Goal: Use online tool/utility: Utilize a website feature to perform a specific function

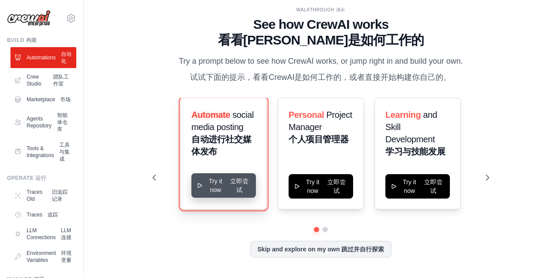
click at [239, 183] on span "立即尝试" at bounding box center [239, 185] width 18 height 16
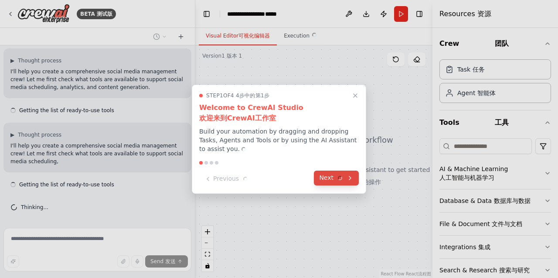
click at [338, 176] on icon at bounding box center [340, 177] width 6 height 6
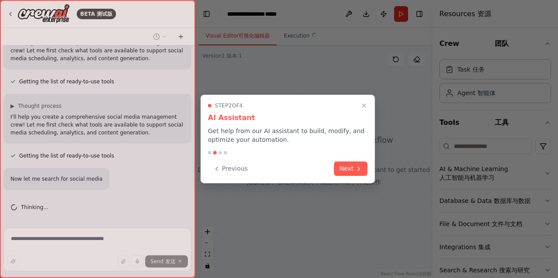
scroll to position [102, 0]
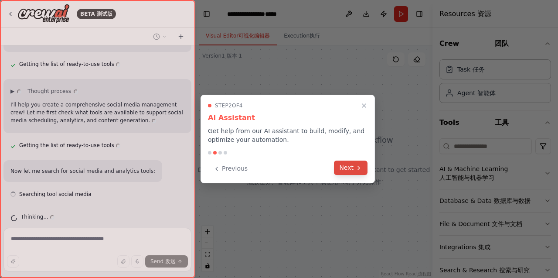
click at [347, 165] on button "Next" at bounding box center [351, 167] width 34 height 14
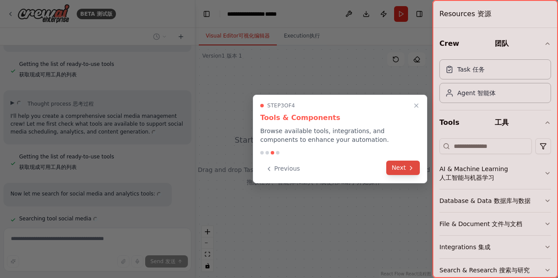
click at [404, 165] on button "Next" at bounding box center [403, 167] width 34 height 14
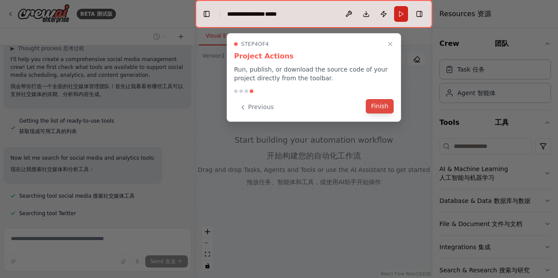
click at [377, 102] on button "Finish" at bounding box center [380, 106] width 28 height 14
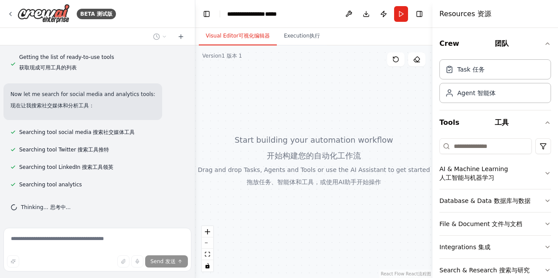
scroll to position [223, 0]
